Goal: Information Seeking & Learning: Check status

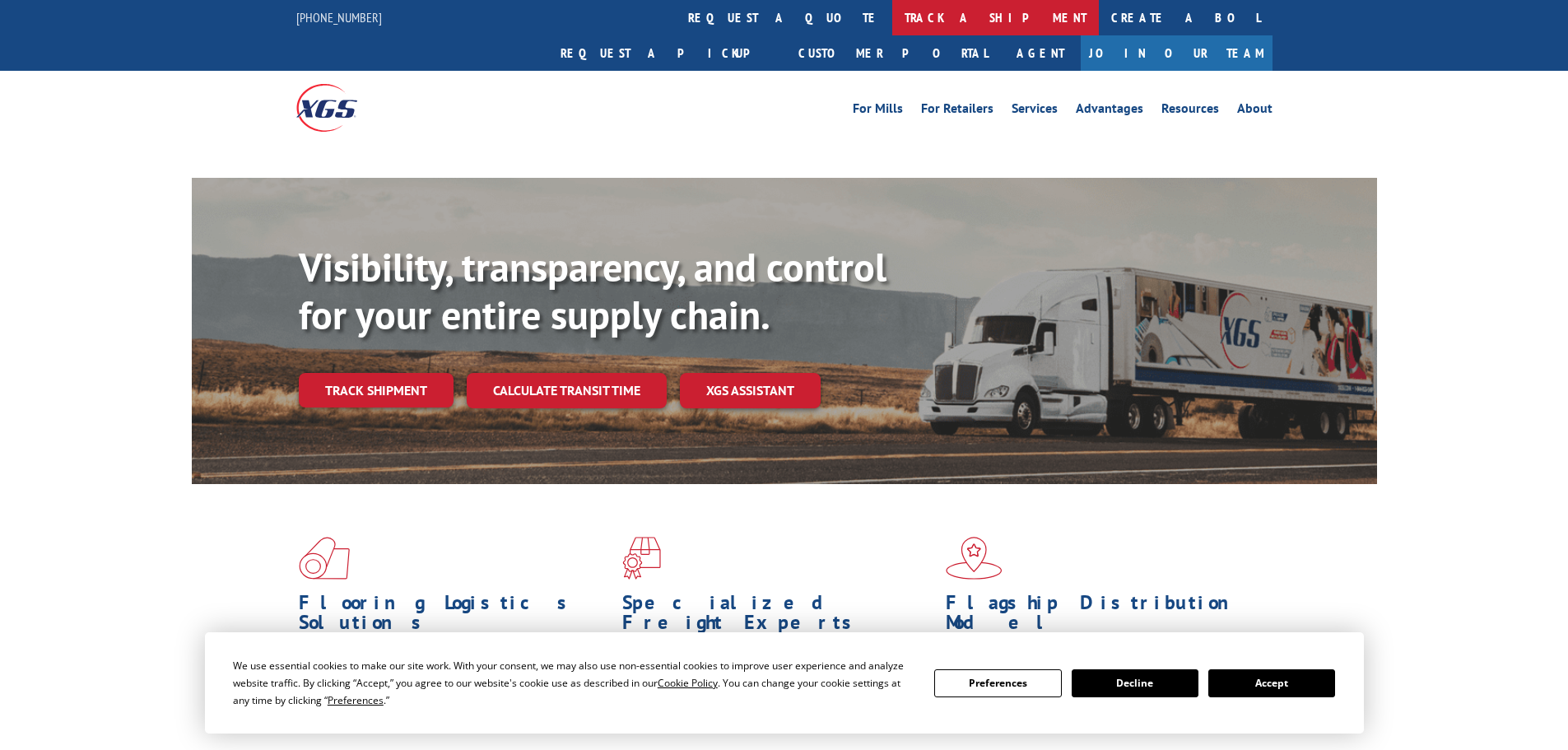
click at [892, 14] on link "track a shipment" at bounding box center [996, 18] width 207 height 36
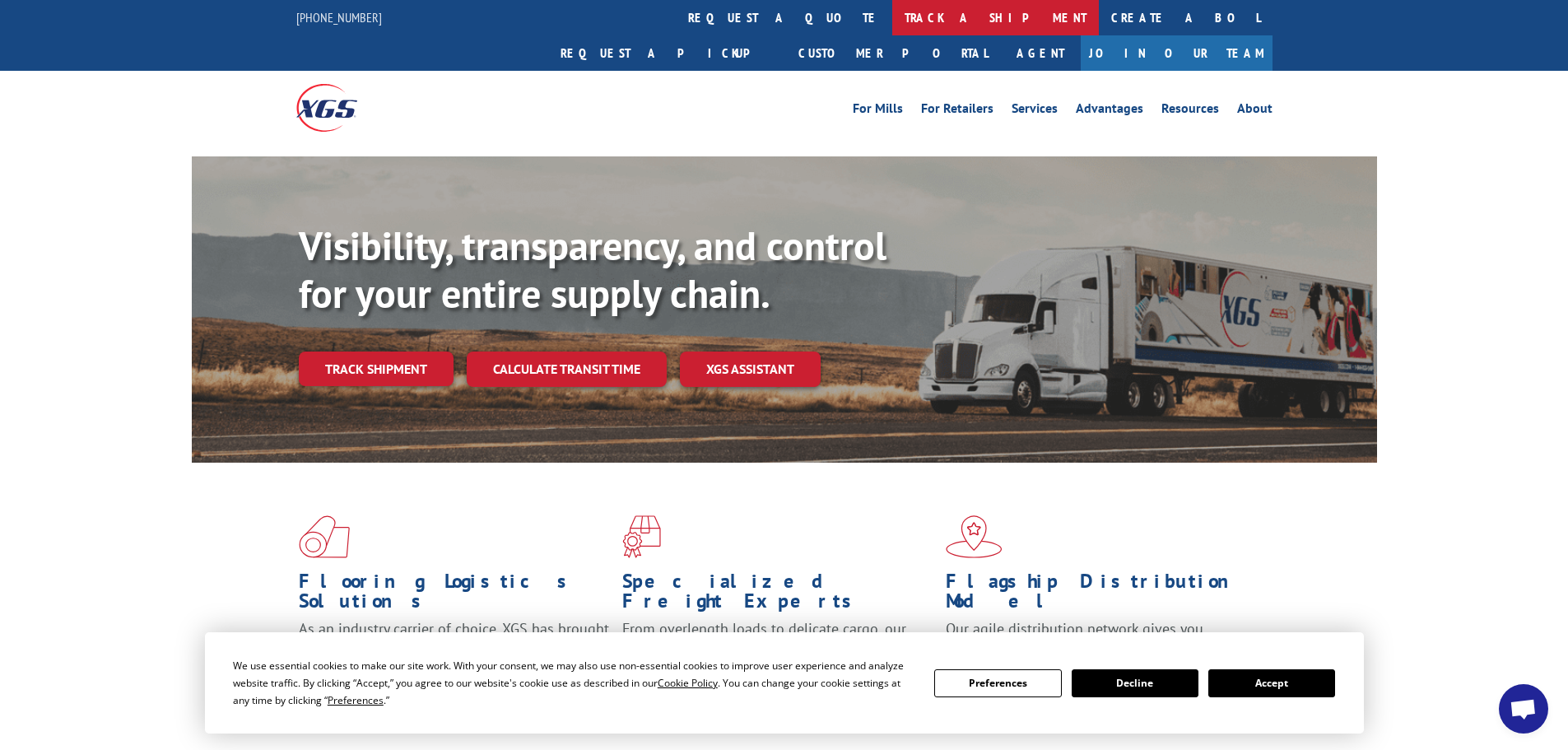
click at [892, 9] on link "track a shipment" at bounding box center [996, 18] width 207 height 36
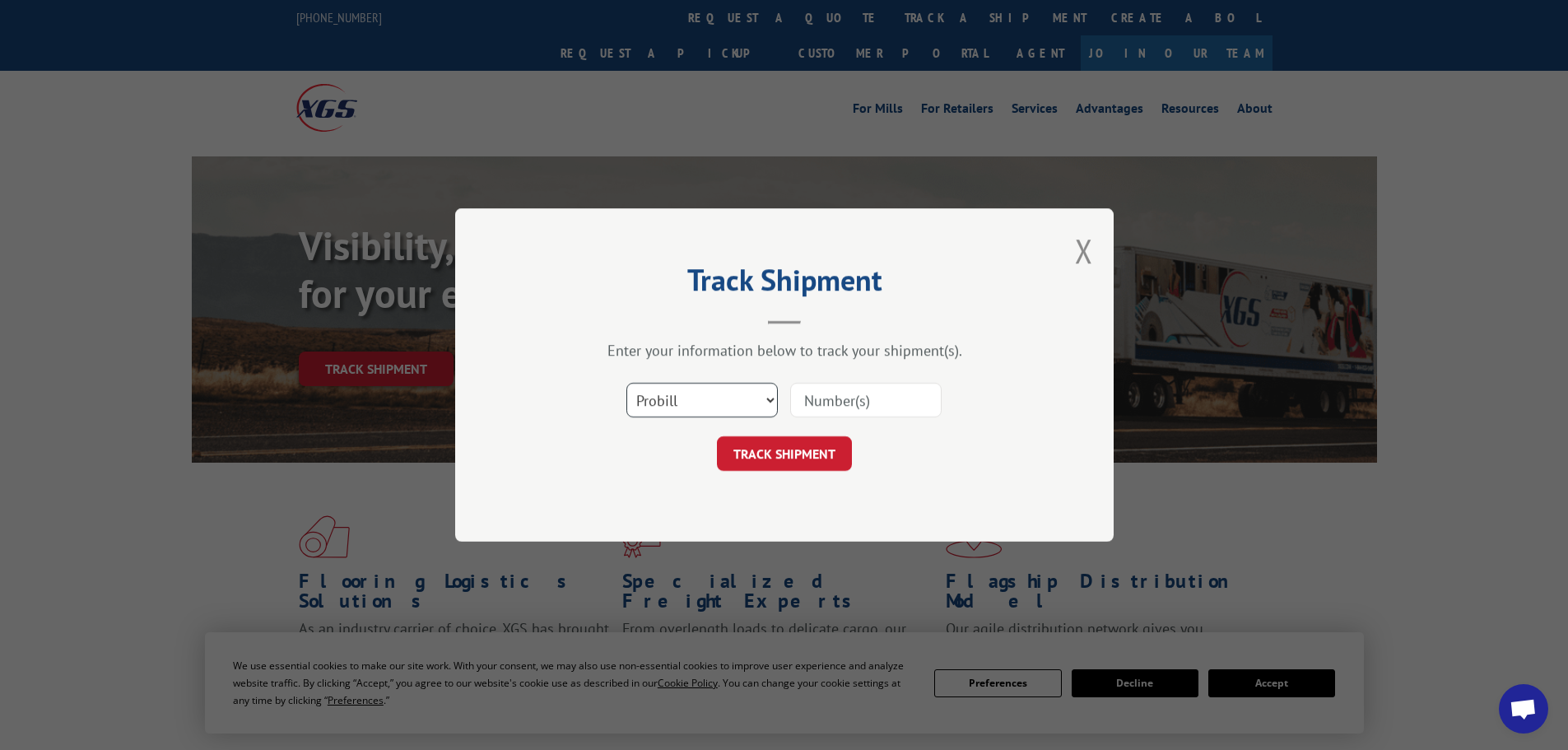
click at [664, 403] on select "Select category... Probill BOL PO" at bounding box center [702, 400] width 152 height 35
select select "bol"
click at [626, 383] on select "Select category... Probill BOL PO" at bounding box center [702, 400] width 152 height 35
click at [848, 402] on input at bounding box center [865, 400] width 152 height 35
paste input "5624150"
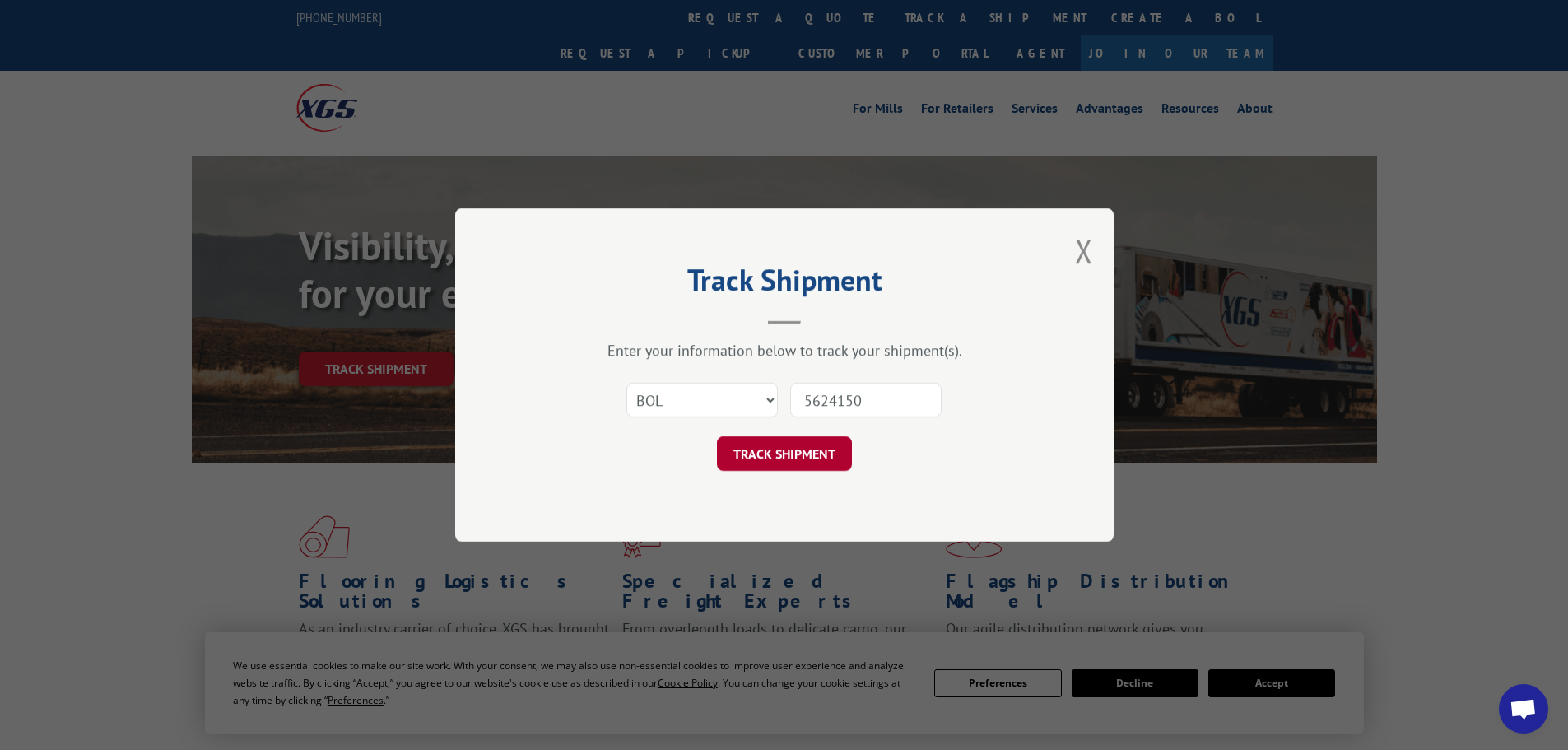
type input "5624150"
click at [792, 458] on button "TRACK SHIPMENT" at bounding box center [784, 453] width 135 height 35
